Goal: Information Seeking & Learning: Check status

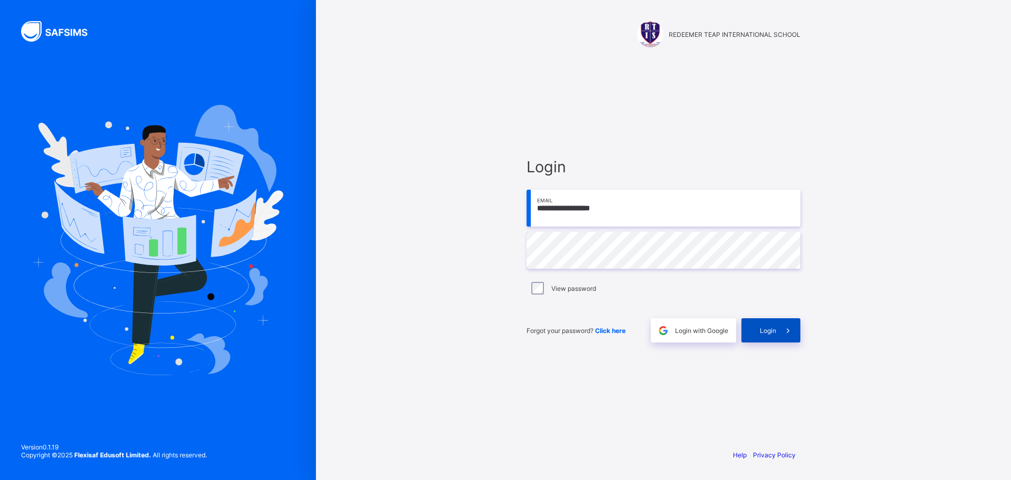
click at [768, 330] on span "Login" at bounding box center [768, 330] width 16 height 8
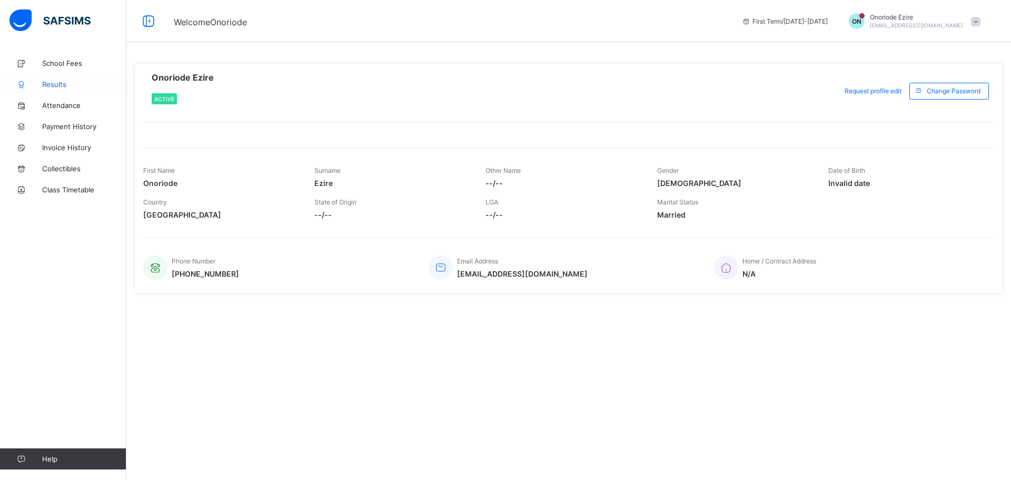
click at [47, 81] on span "Results" at bounding box center [84, 84] width 84 height 8
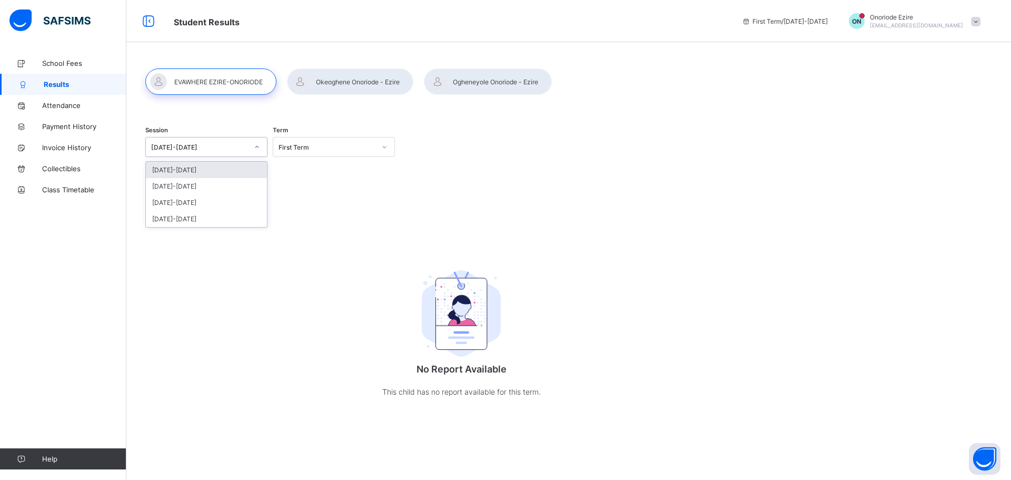
click at [257, 149] on icon at bounding box center [257, 147] width 6 height 11
click at [184, 185] on div "[DATE]-[DATE]" at bounding box center [206, 186] width 121 height 16
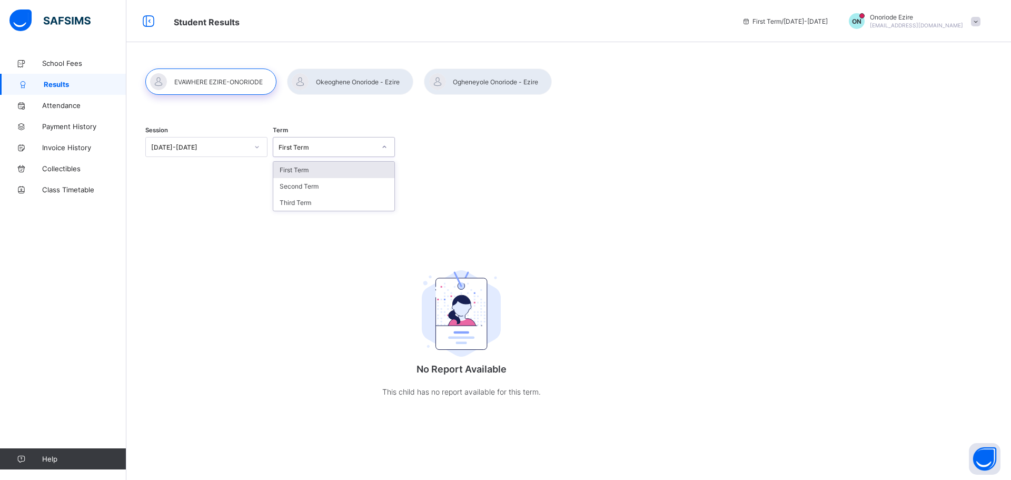
click at [385, 148] on icon at bounding box center [384, 147] width 6 height 11
click at [308, 203] on div "Third Term" at bounding box center [333, 202] width 121 height 16
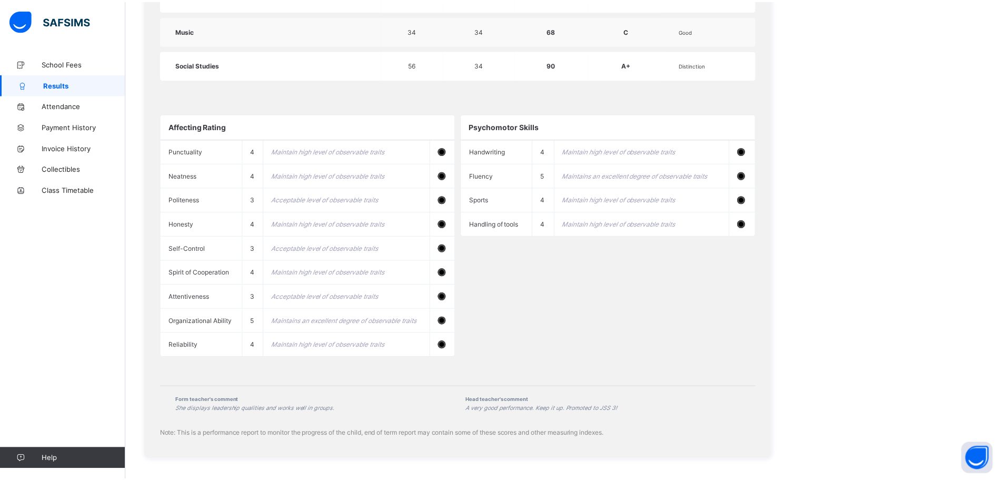
scroll to position [990, 0]
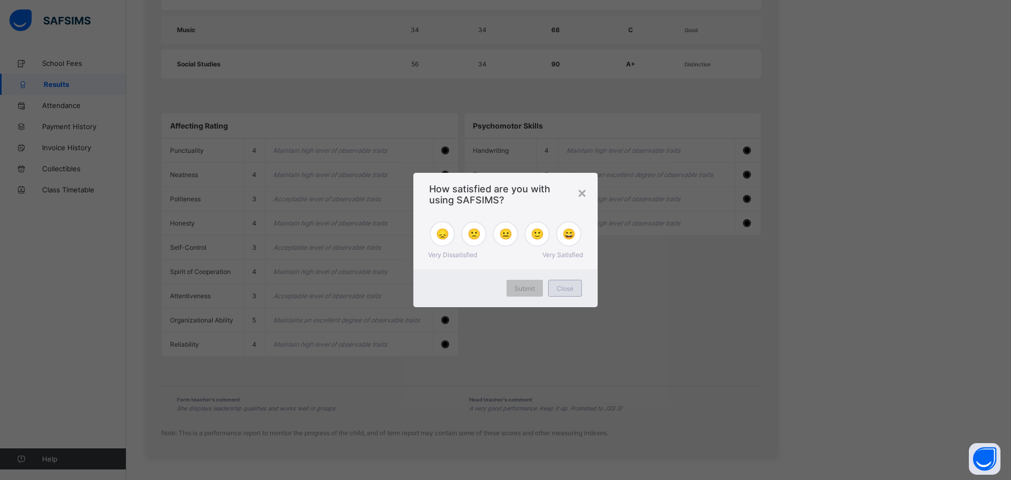
click at [561, 288] on span "Close" at bounding box center [564, 288] width 17 height 8
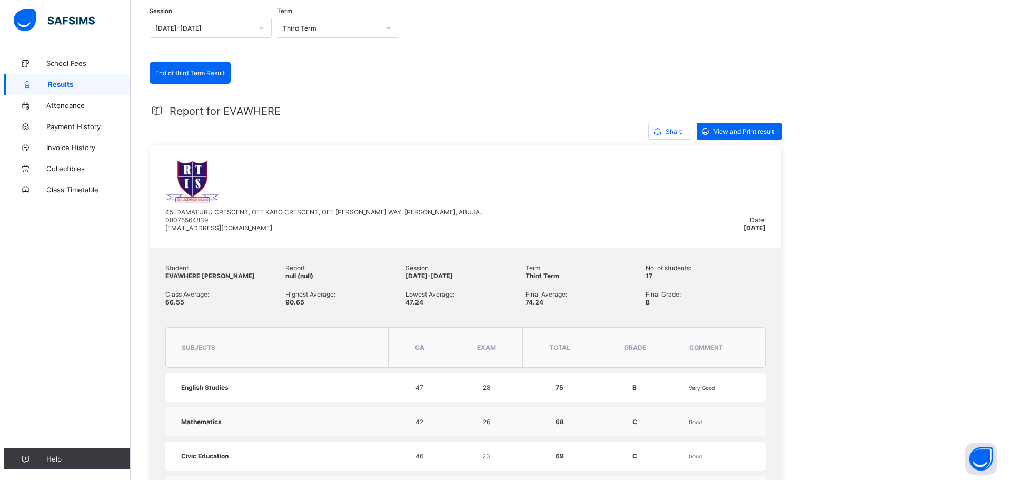
scroll to position [0, 0]
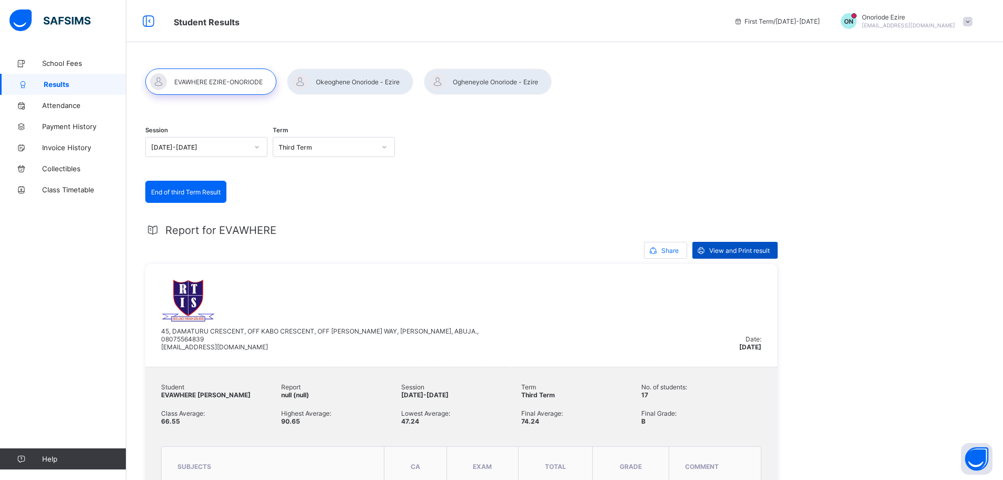
click at [725, 250] on span "View and Print result" at bounding box center [739, 250] width 61 height 8
click at [472, 83] on div at bounding box center [488, 81] width 128 height 26
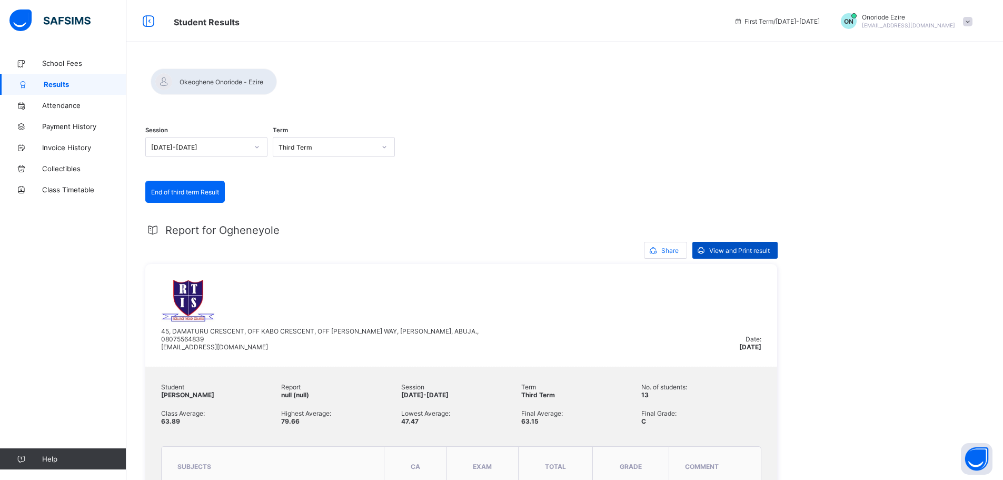
click at [729, 250] on span "View and Print result" at bounding box center [739, 250] width 61 height 8
click at [277, 81] on div at bounding box center [214, 81] width 126 height 26
click at [724, 251] on span "View and Print result" at bounding box center [739, 250] width 61 height 8
click at [62, 127] on span "Payment History" at bounding box center [84, 126] width 84 height 8
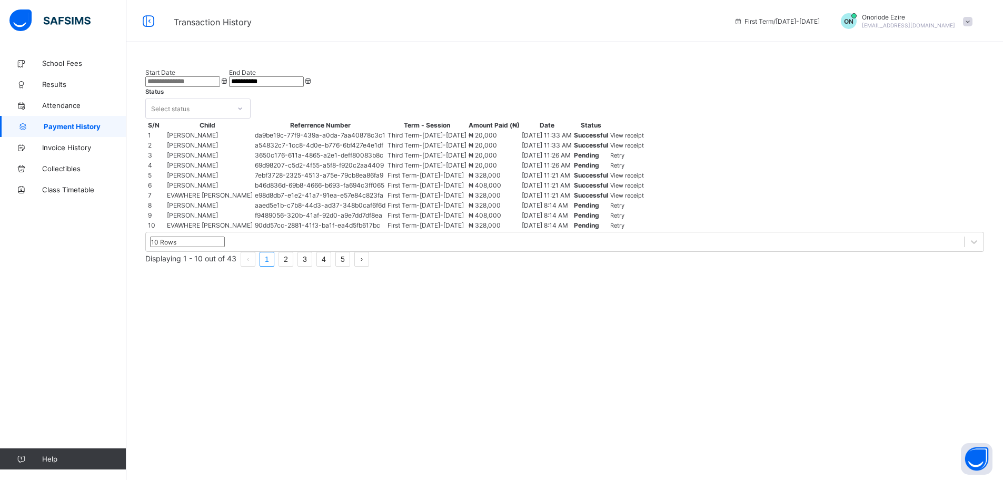
click at [644, 179] on span "View receipt" at bounding box center [627, 175] width 34 height 7
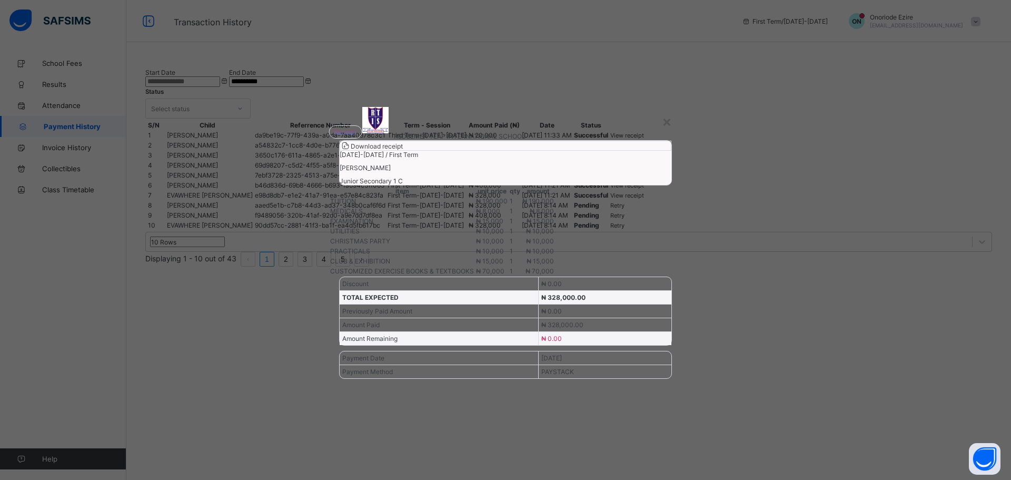
click at [403, 150] on span "Download receipt" at bounding box center [377, 146] width 52 height 8
click at [667, 112] on div "×" at bounding box center [667, 121] width 10 height 18
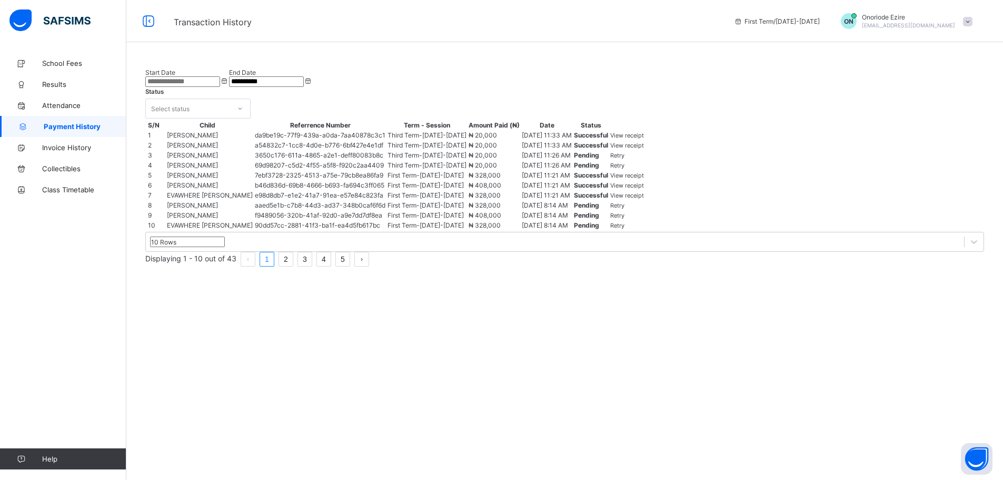
click at [644, 189] on span "View receipt" at bounding box center [627, 185] width 34 height 7
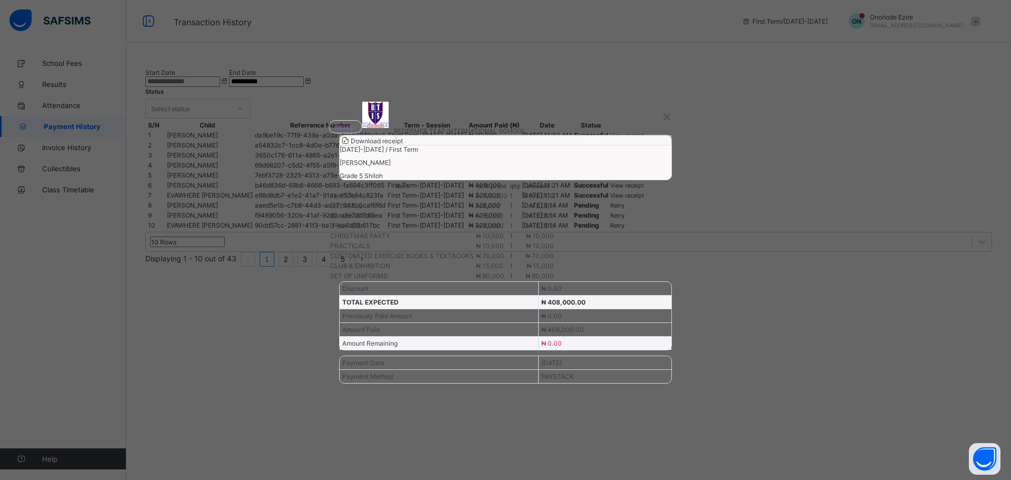
click at [403, 145] on span "Download receipt" at bounding box center [377, 141] width 52 height 8
click at [668, 107] on div "×" at bounding box center [667, 116] width 10 height 18
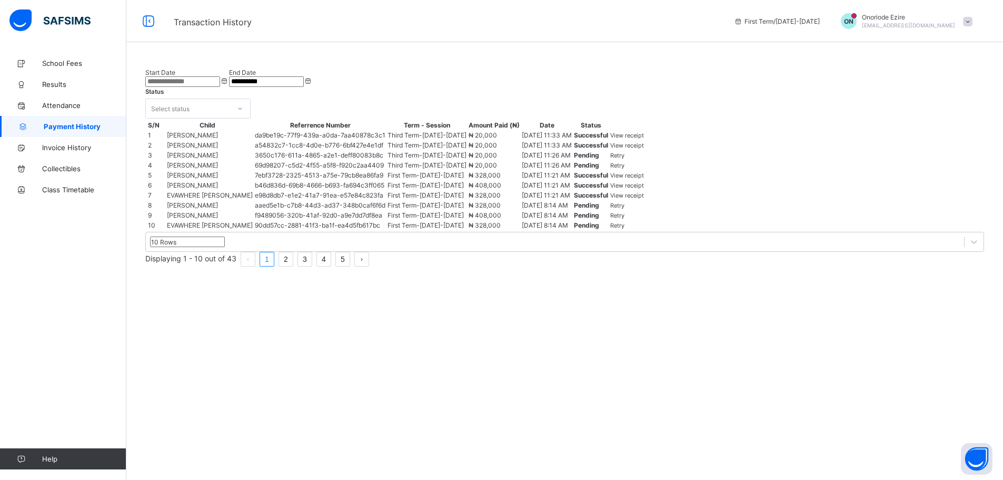
click at [644, 199] on span "View receipt" at bounding box center [627, 195] width 34 height 7
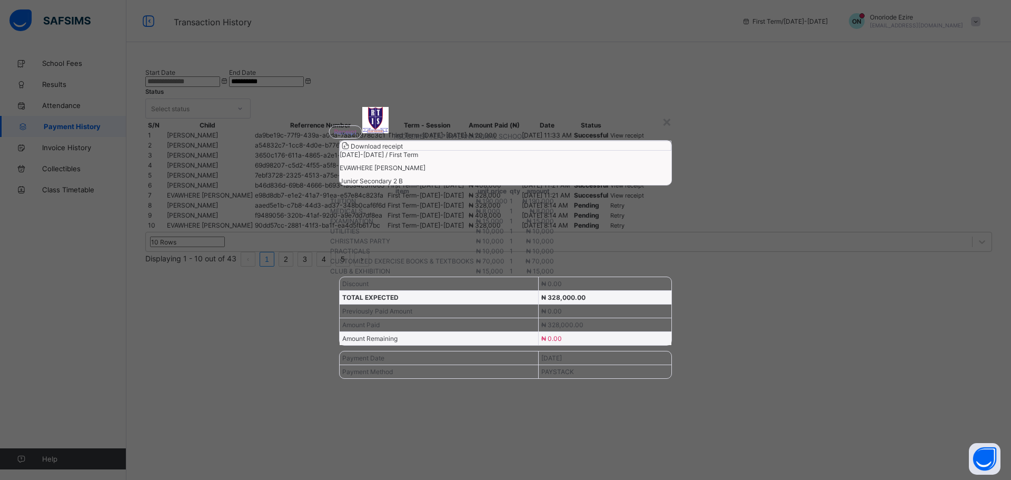
click at [403, 150] on span "Download receipt" at bounding box center [377, 146] width 52 height 8
click at [662, 112] on div "×" at bounding box center [667, 121] width 10 height 18
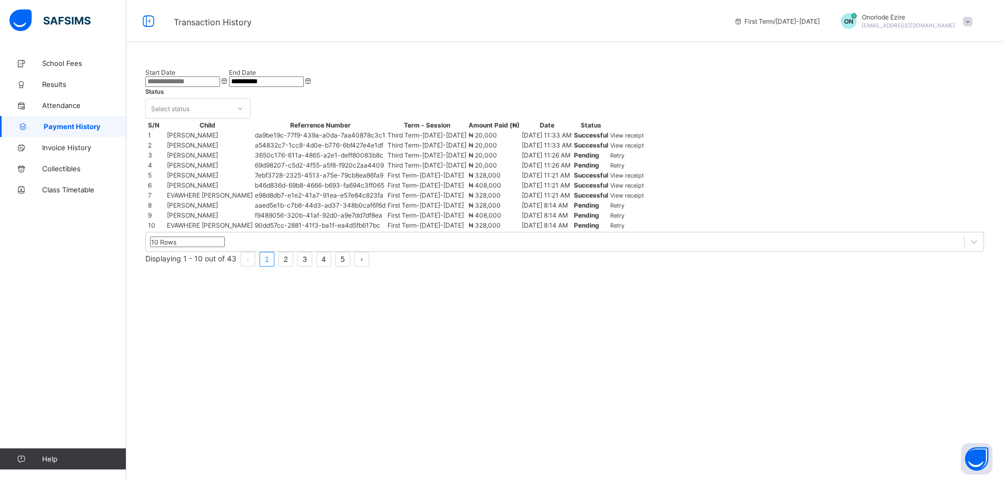
click at [644, 179] on span "View receipt" at bounding box center [627, 175] width 34 height 7
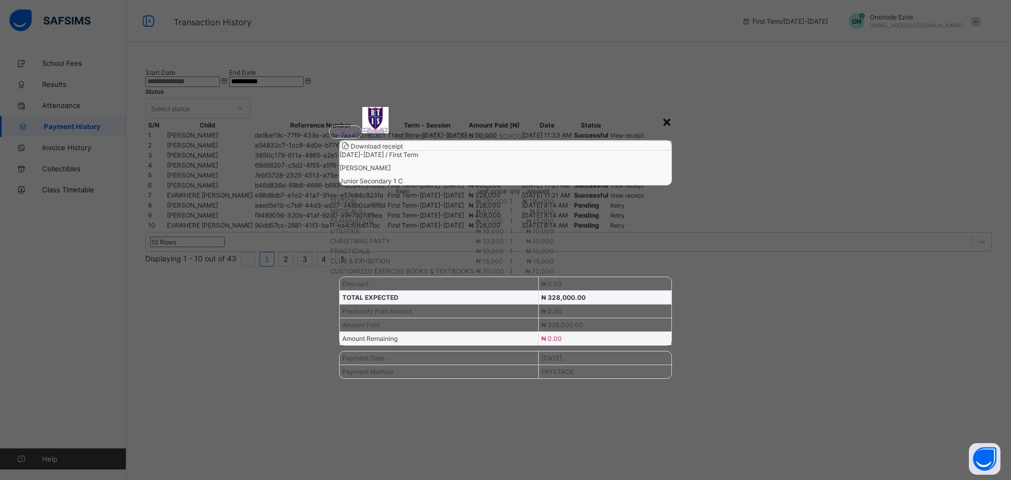
click at [664, 112] on div "×" at bounding box center [667, 121] width 10 height 18
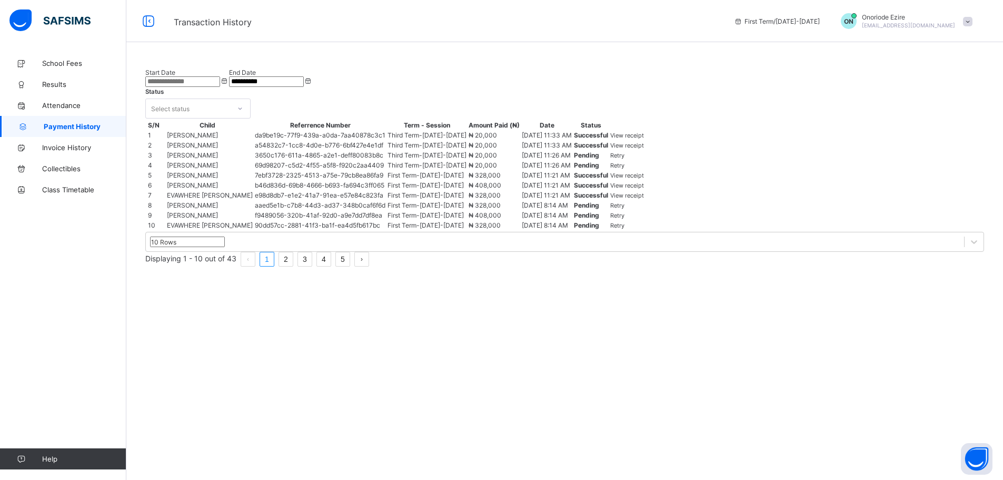
click at [644, 189] on span "View receipt" at bounding box center [627, 185] width 34 height 7
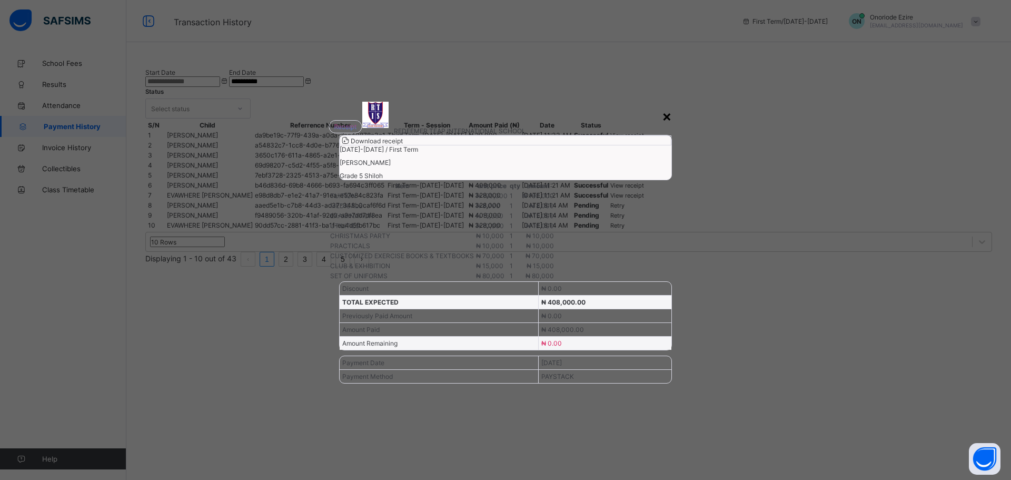
click at [668, 107] on div "×" at bounding box center [667, 116] width 10 height 18
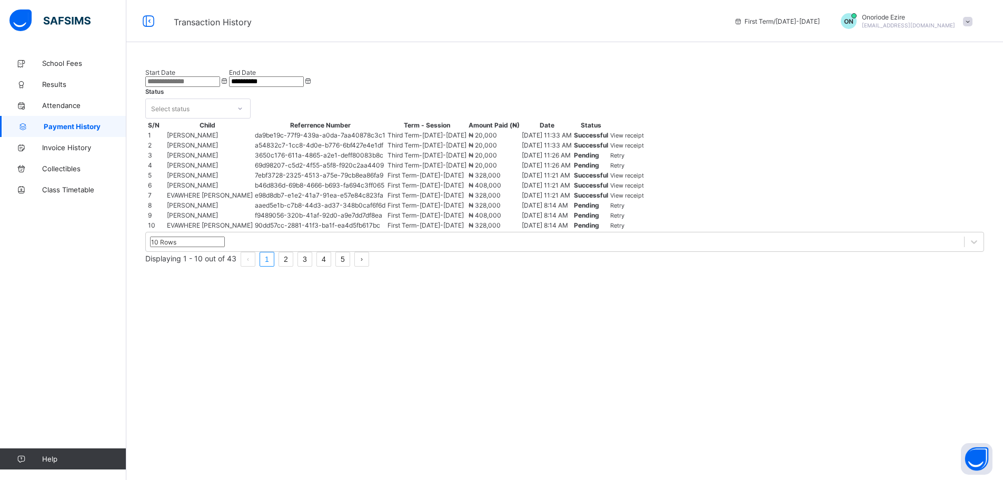
scroll to position [36, 0]
click at [218, 209] on span "Ogheneyole Onoriode - Ezire" at bounding box center [192, 205] width 51 height 8
click at [53, 62] on span "School Fees" at bounding box center [84, 63] width 84 height 8
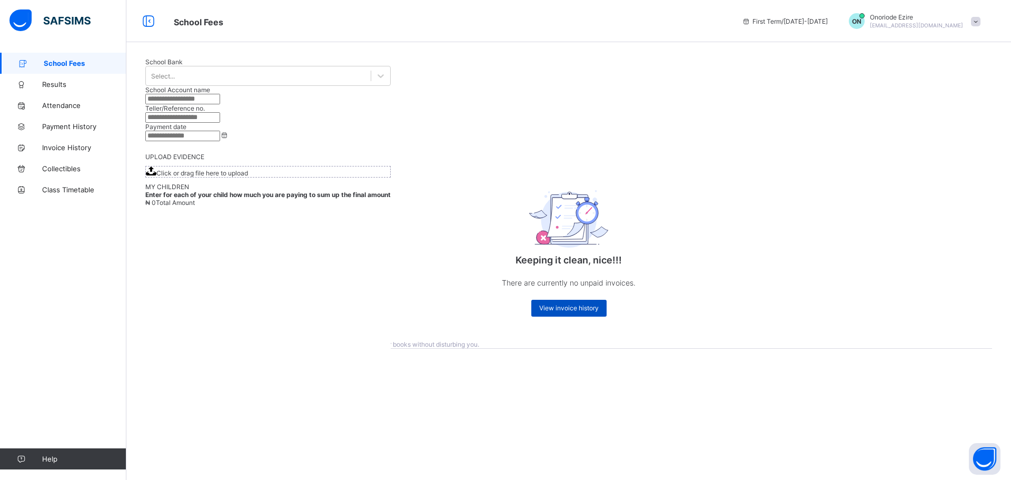
click at [562, 308] on span "View invoice history" at bounding box center [568, 308] width 59 height 8
click at [54, 85] on span "Results" at bounding box center [84, 84] width 84 height 8
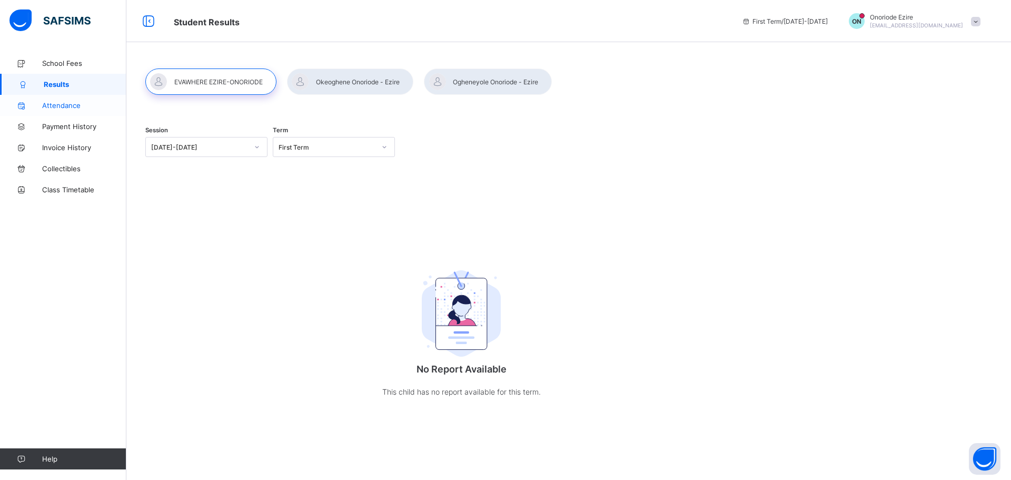
click at [57, 106] on span "Attendance" at bounding box center [84, 105] width 84 height 8
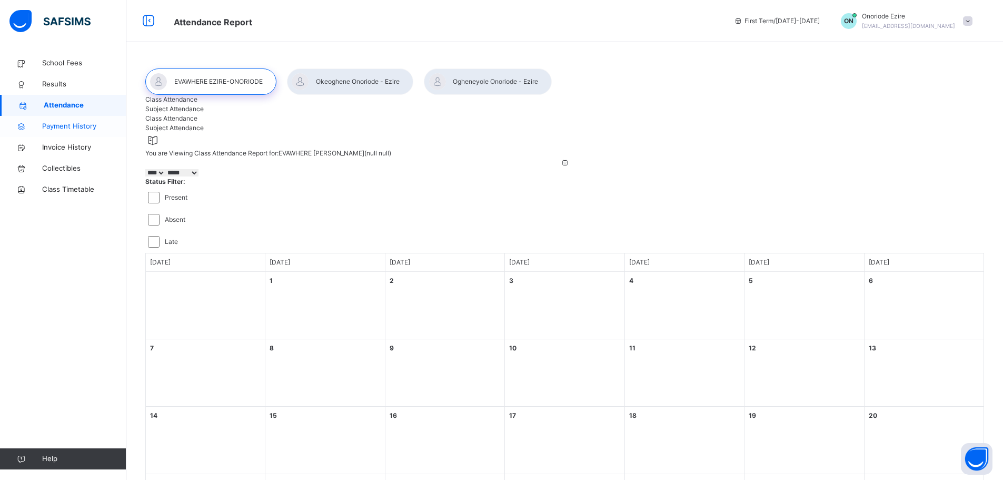
click at [59, 127] on span "Payment History" at bounding box center [84, 126] width 84 height 11
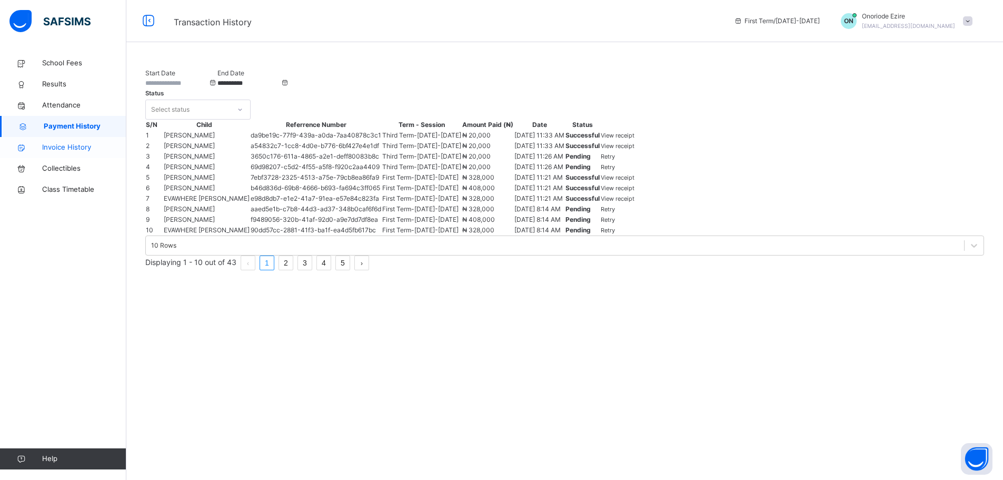
click at [62, 146] on span "Invoice History" at bounding box center [84, 147] width 84 height 11
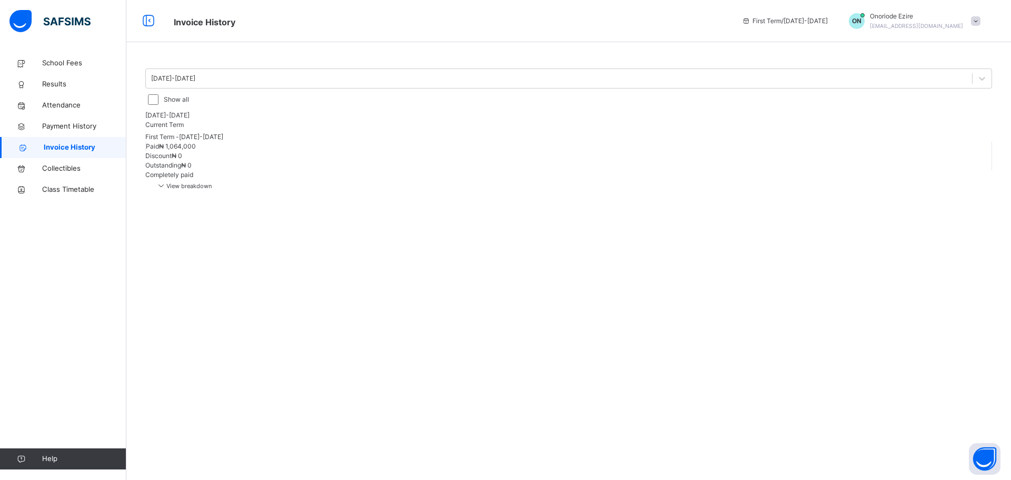
click at [212, 182] on span "View breakdown" at bounding box center [184, 185] width 56 height 7
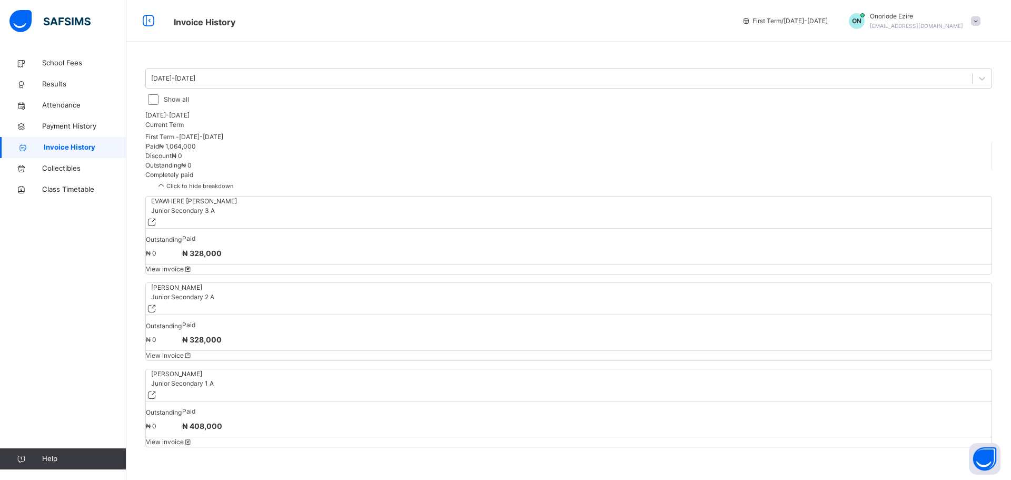
click at [193, 273] on span "View invoice" at bounding box center [169, 269] width 47 height 8
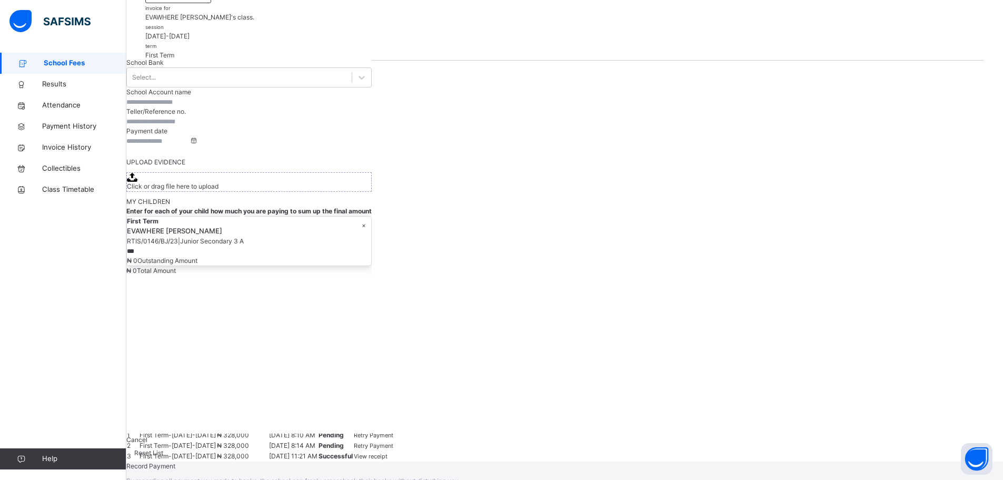
scroll to position [168, 0]
